Goal: Information Seeking & Learning: Understand process/instructions

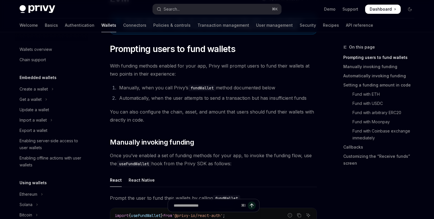
scroll to position [235, 0]
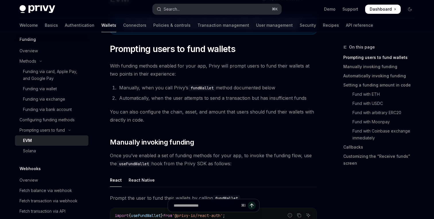
click at [230, 7] on button "Search... ⌘ K" at bounding box center [217, 9] width 129 height 10
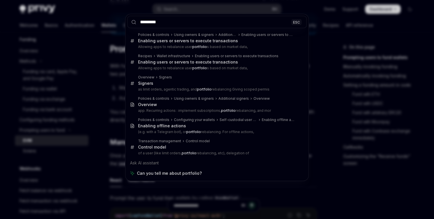
type input "*********"
click at [94, 205] on div "********* ESC Policies & controls Using owners & signers Additional signers Ena…" at bounding box center [217, 109] width 434 height 219
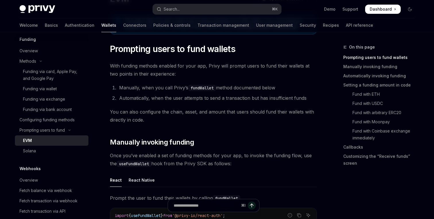
click at [303, 26] on div "Welcome Basics Authentication Wallets Connectors Policies & controls Transactio…" at bounding box center [197, 25] width 354 height 14
click at [323, 26] on link "Recipes" at bounding box center [331, 25] width 16 height 14
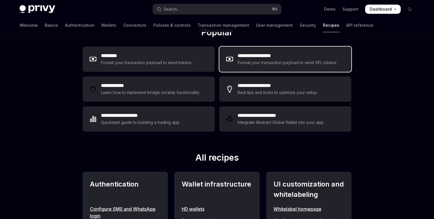
scroll to position [82, 0]
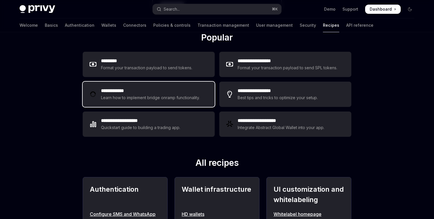
click at [166, 101] on div "Learn how to implement bridge onramp functionality." at bounding box center [151, 97] width 100 height 7
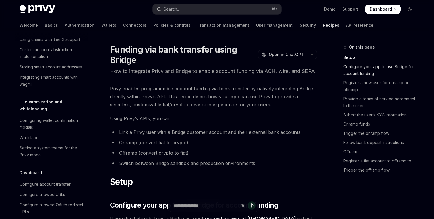
click at [362, 65] on link "Configure your app to use Bridge for account funding" at bounding box center [381, 70] width 76 height 16
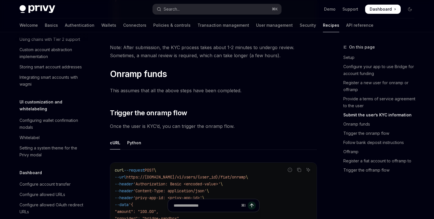
scroll to position [1231, 0]
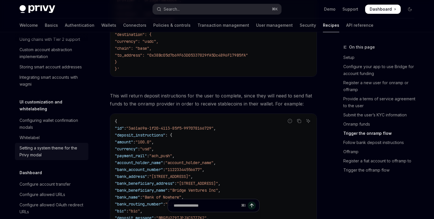
click at [55, 144] on div "Setting a system theme for the Privy modal" at bounding box center [52, 151] width 65 height 14
type textarea "*"
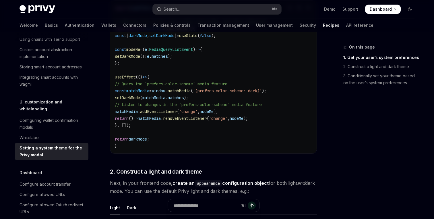
scroll to position [162, 0]
